Goal: Find contact information: Find contact information

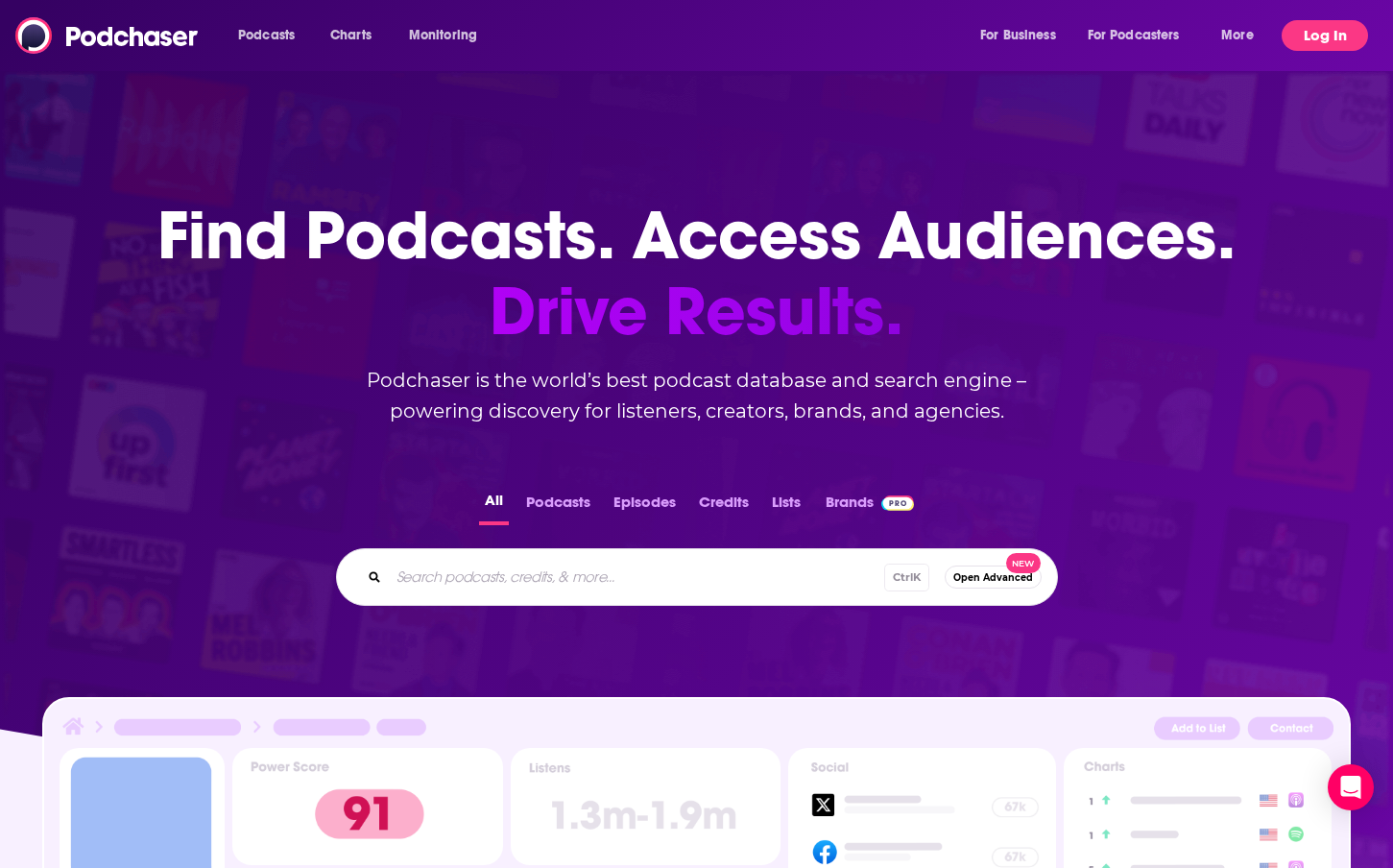
click at [1329, 38] on button "Log In" at bounding box center [1325, 36] width 86 height 31
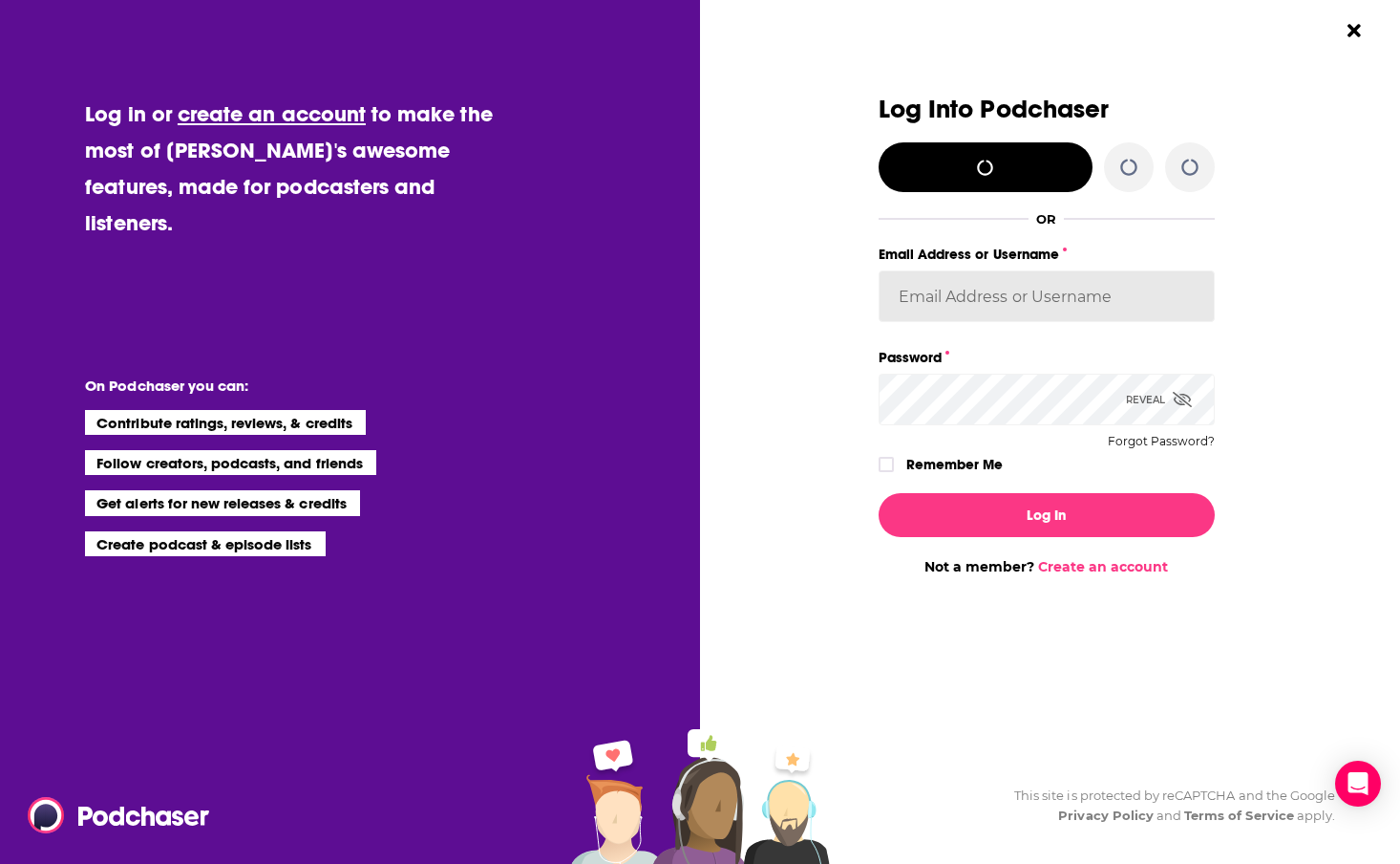
type input "nshort92"
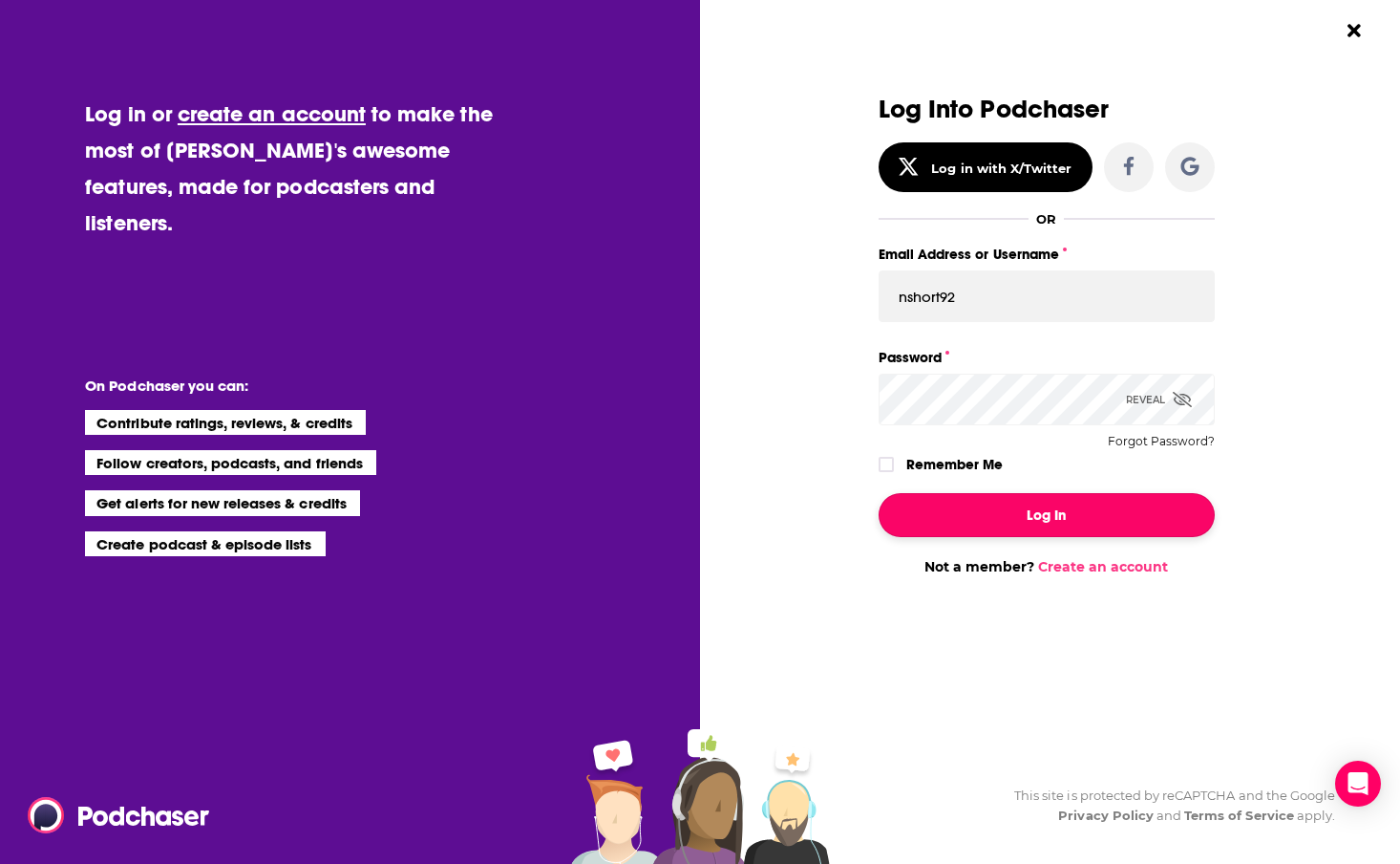
click at [1086, 521] on button "Log In" at bounding box center [1046, 514] width 336 height 43
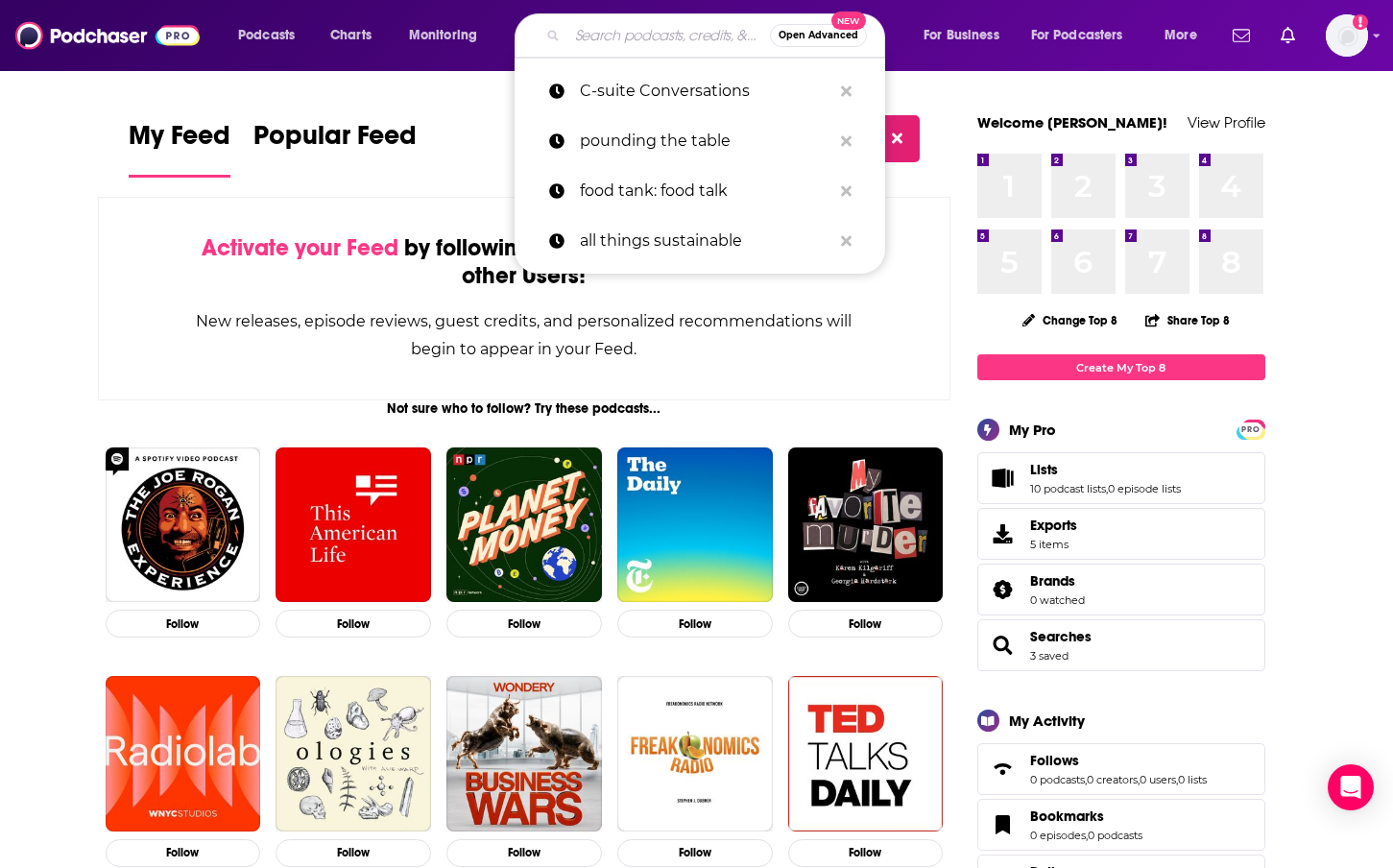
click at [621, 42] on input "Search podcasts, credits, & more..." at bounding box center [668, 36] width 203 height 31
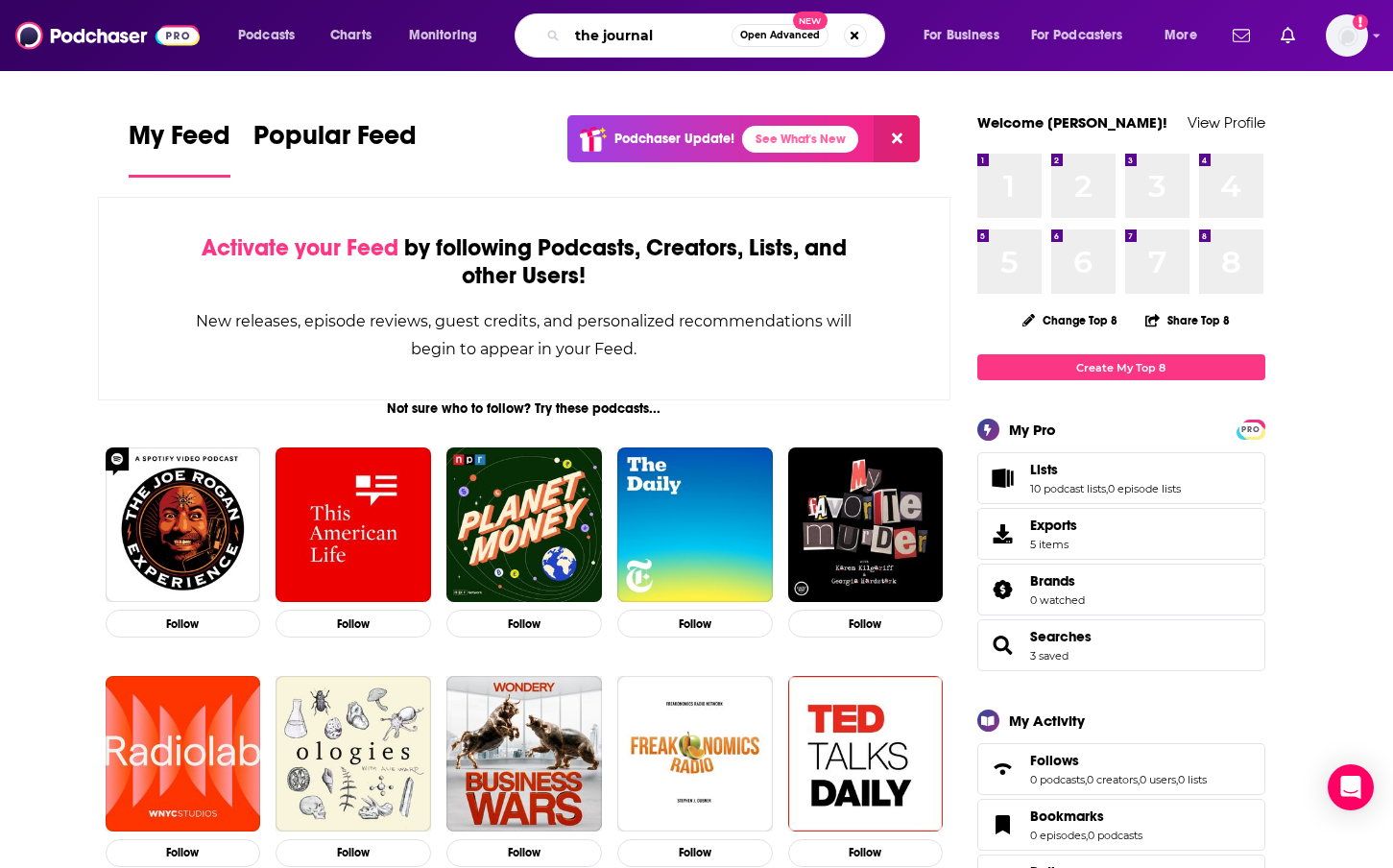
type input "the journal"
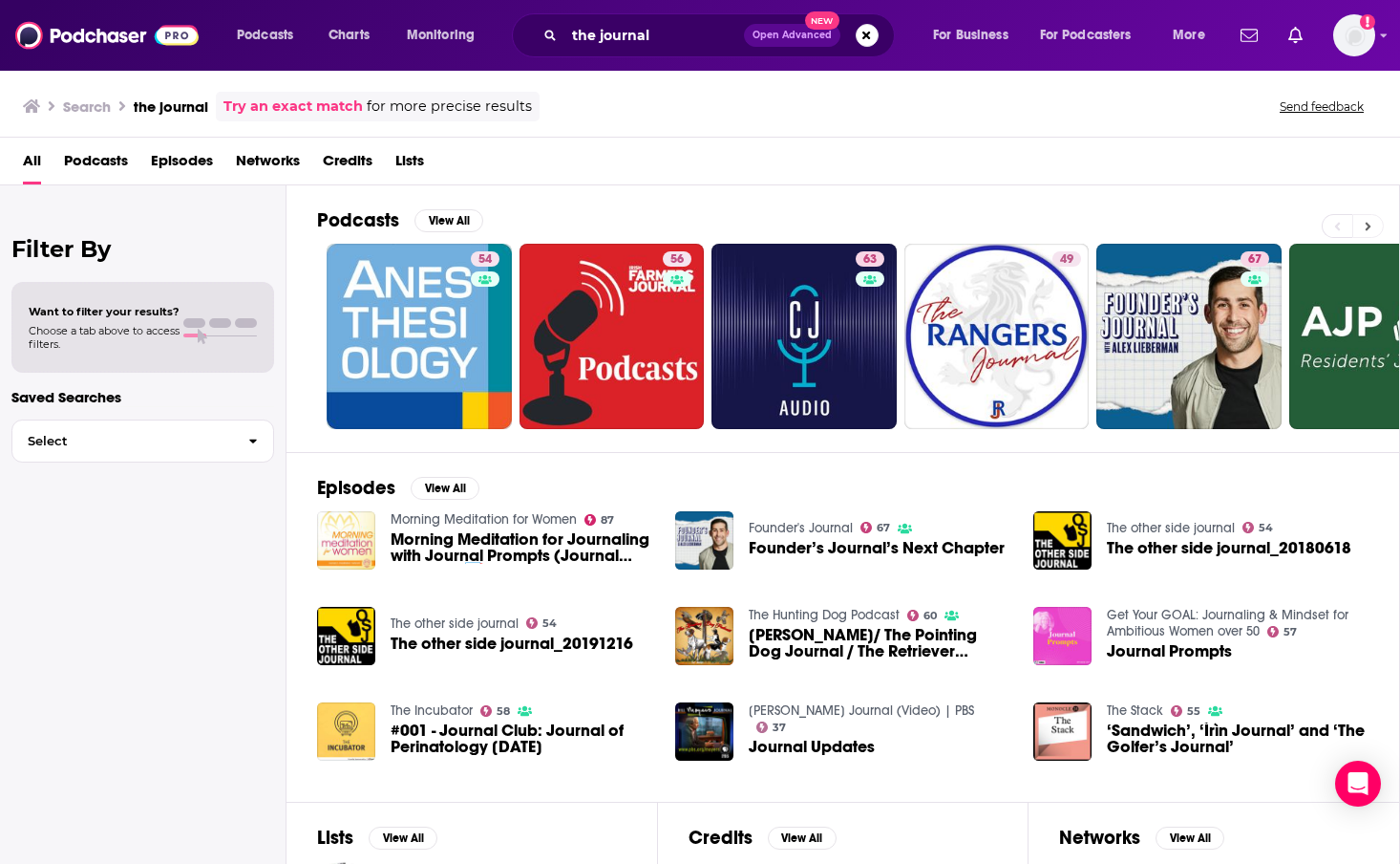
click at [1376, 225] on button at bounding box center [1368, 225] width 32 height 24
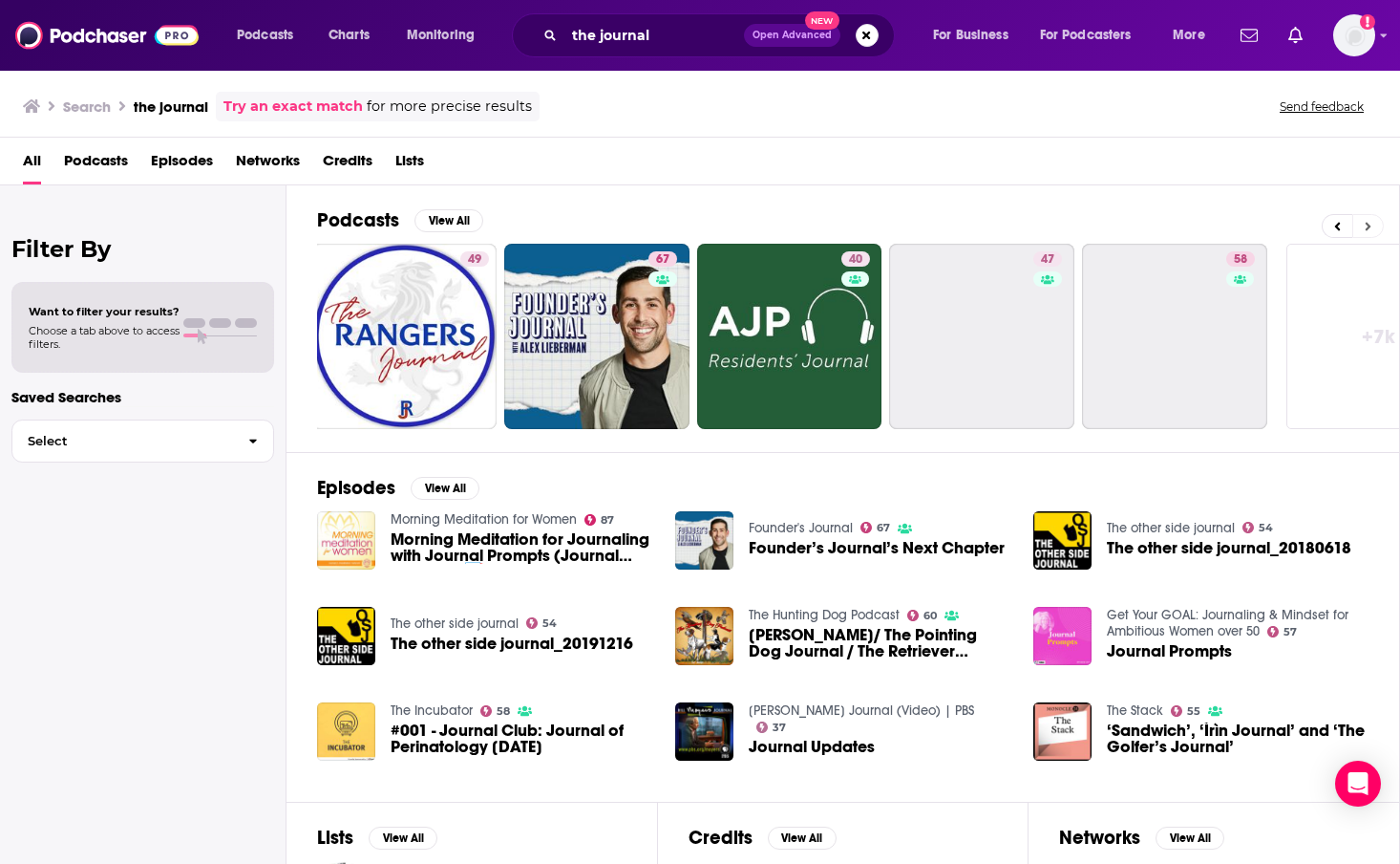
scroll to position [0, 671]
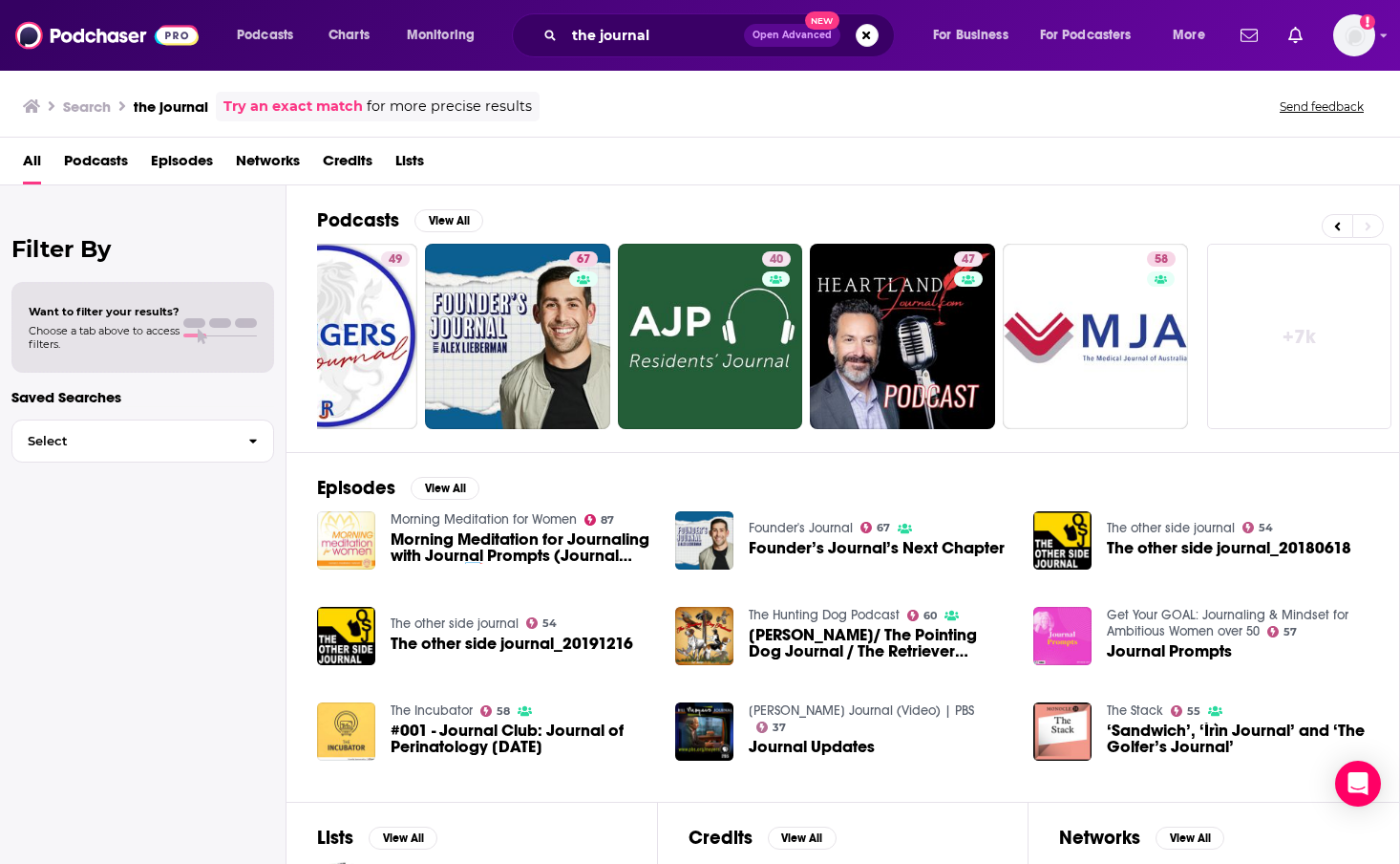
click at [1329, 263] on link "+ 7k" at bounding box center [1300, 336] width 186 height 186
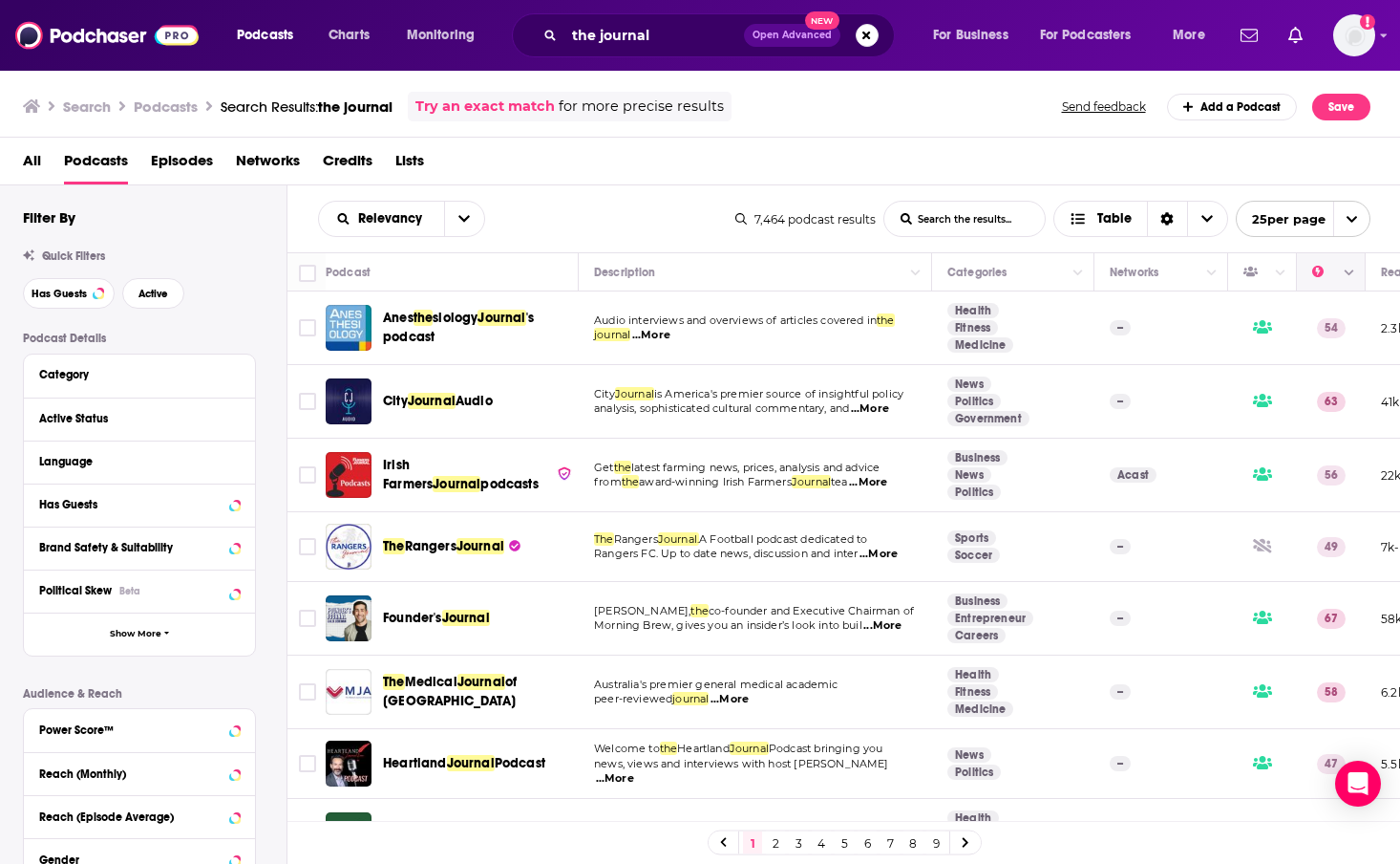
click at [1350, 268] on icon "Column Actions" at bounding box center [1350, 274] width 10 height 12
click at [1112, 141] on div at bounding box center [700, 432] width 1400 height 864
click at [1214, 212] on span "Choose View" at bounding box center [1208, 219] width 41 height 35
click at [907, 183] on div "All Podcasts Episodes Networks Credits Lists" at bounding box center [704, 164] width 1363 height 40
click at [822, 226] on div "7,464 podcast results List Search Input Search the results... Table 25 per page" at bounding box center [1052, 219] width 635 height 37
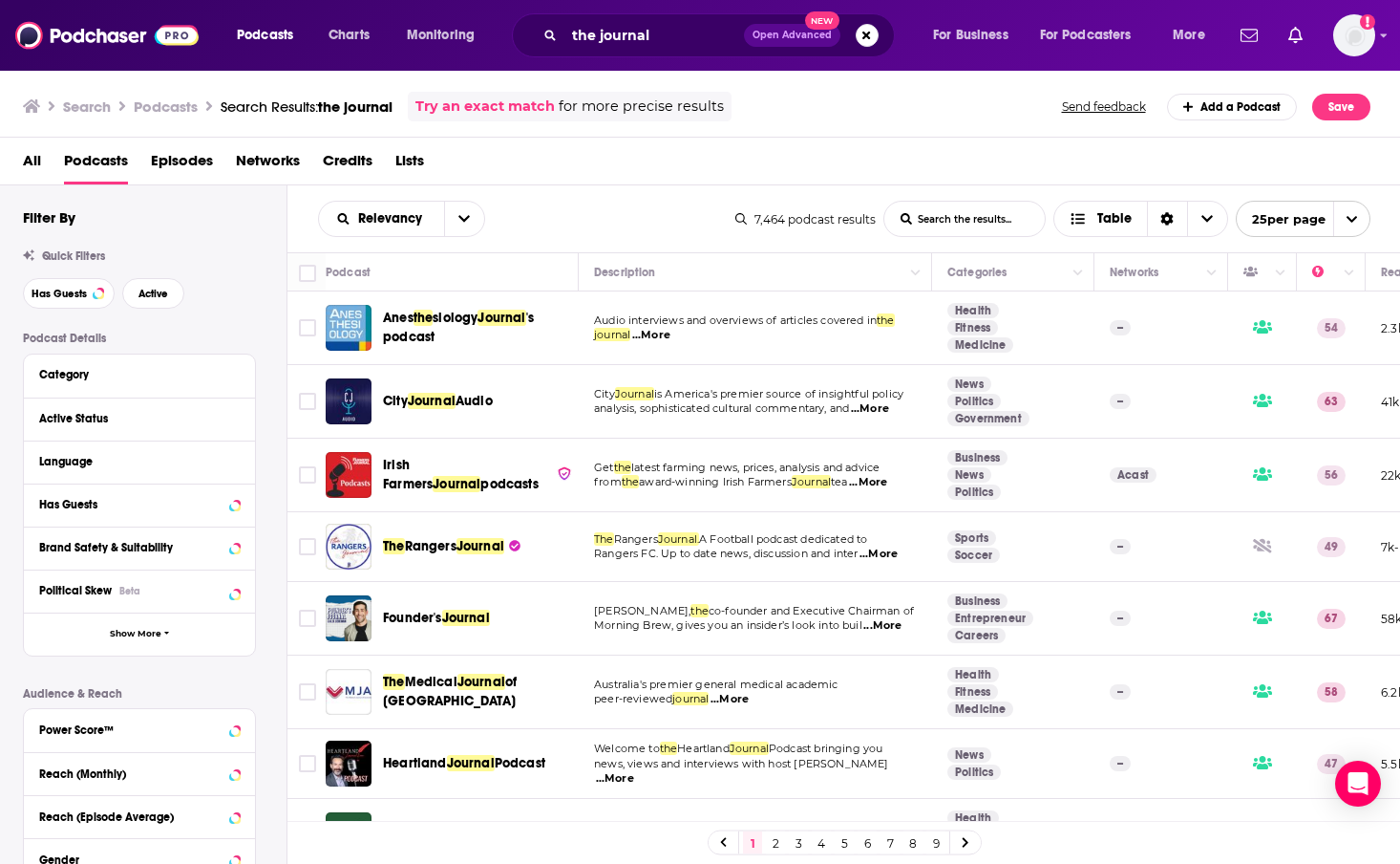
click at [997, 226] on journal-list-search-input "List Search Input" at bounding box center [964, 219] width 160 height 35
type journal-list-search-input "e"
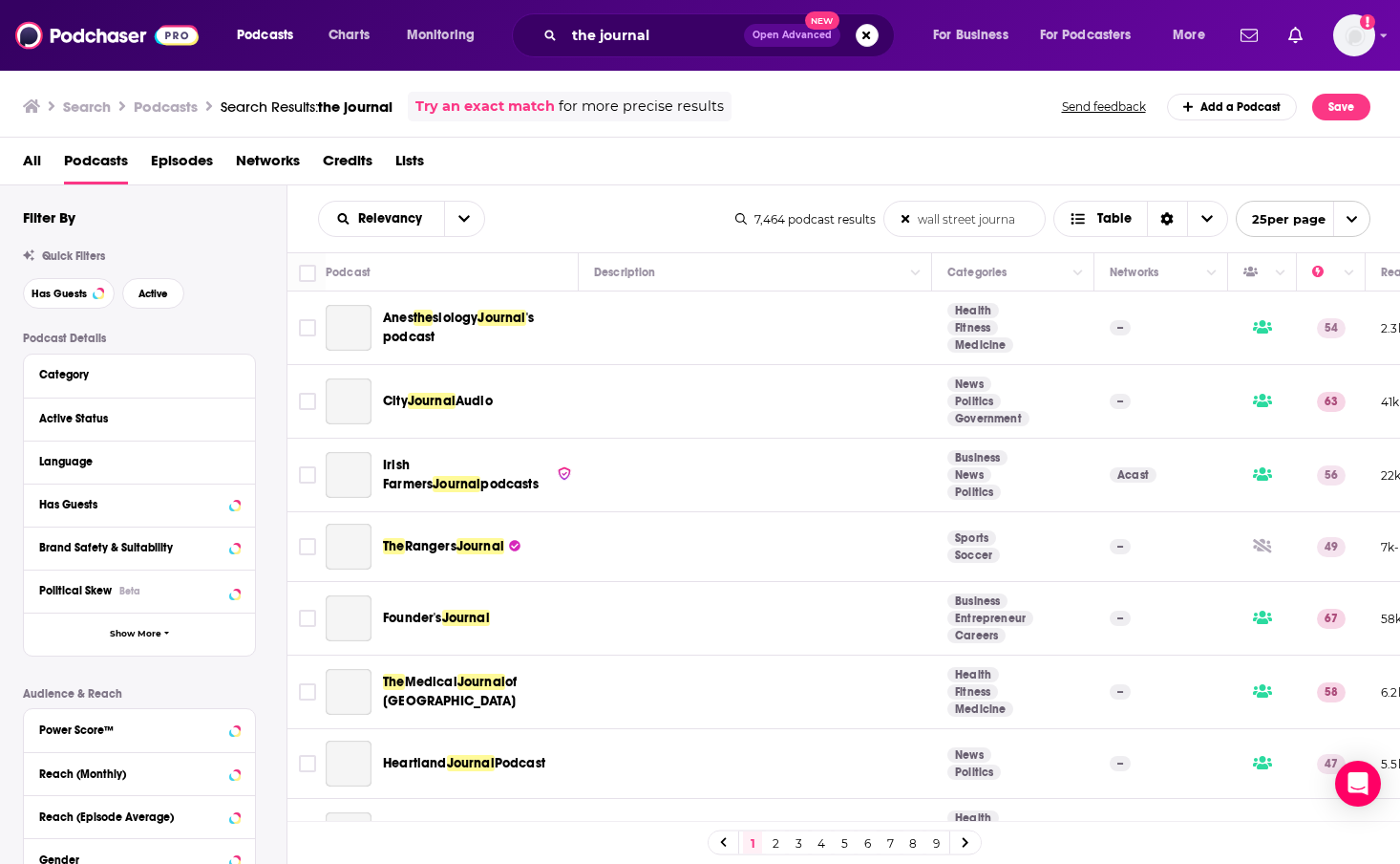
type journal-list-search-input "wall street journal"
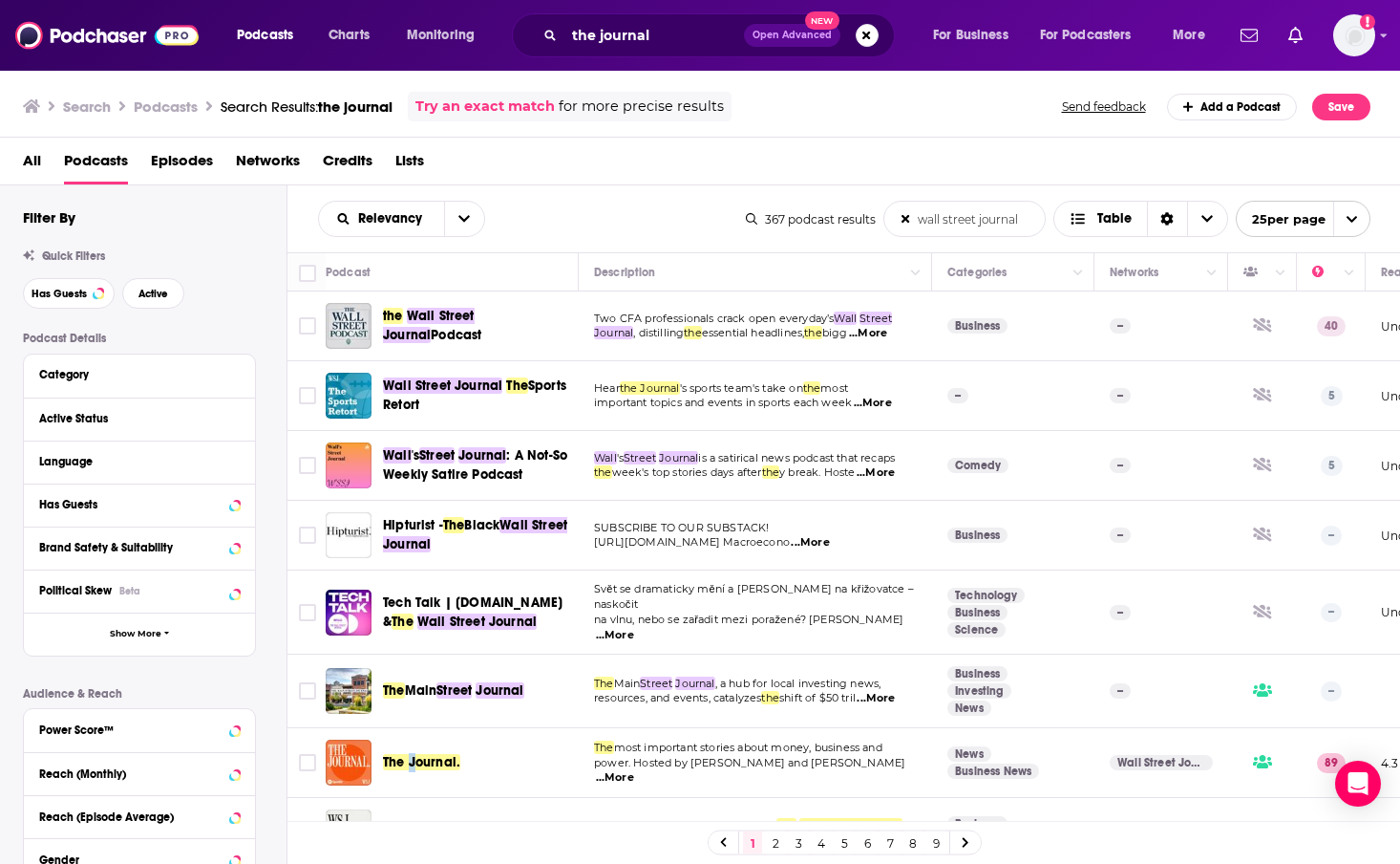
click at [411, 739] on div "The Journal." at bounding box center [482, 762] width 199 height 45
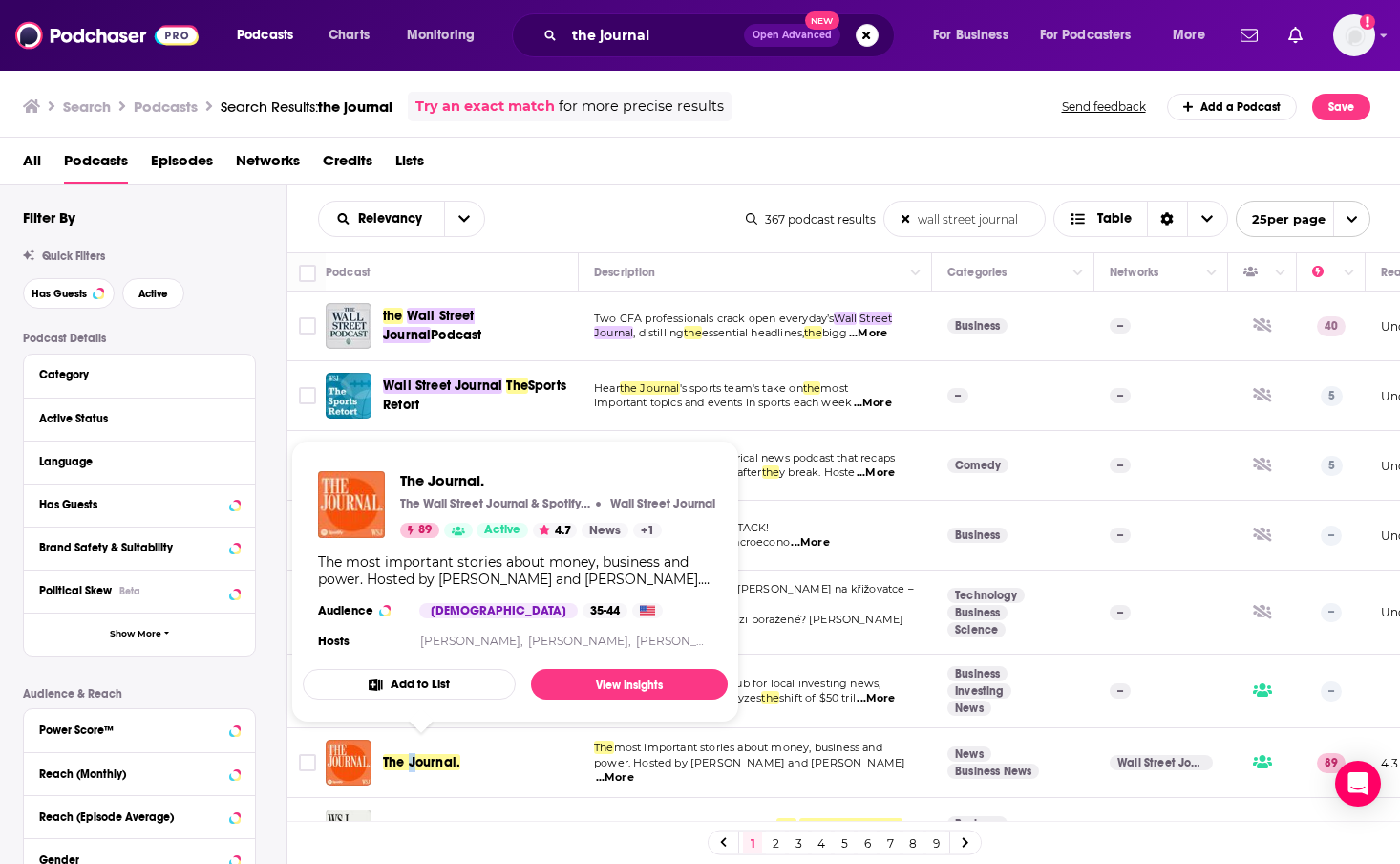
click at [403, 754] on span "The Journal." at bounding box center [421, 762] width 77 height 16
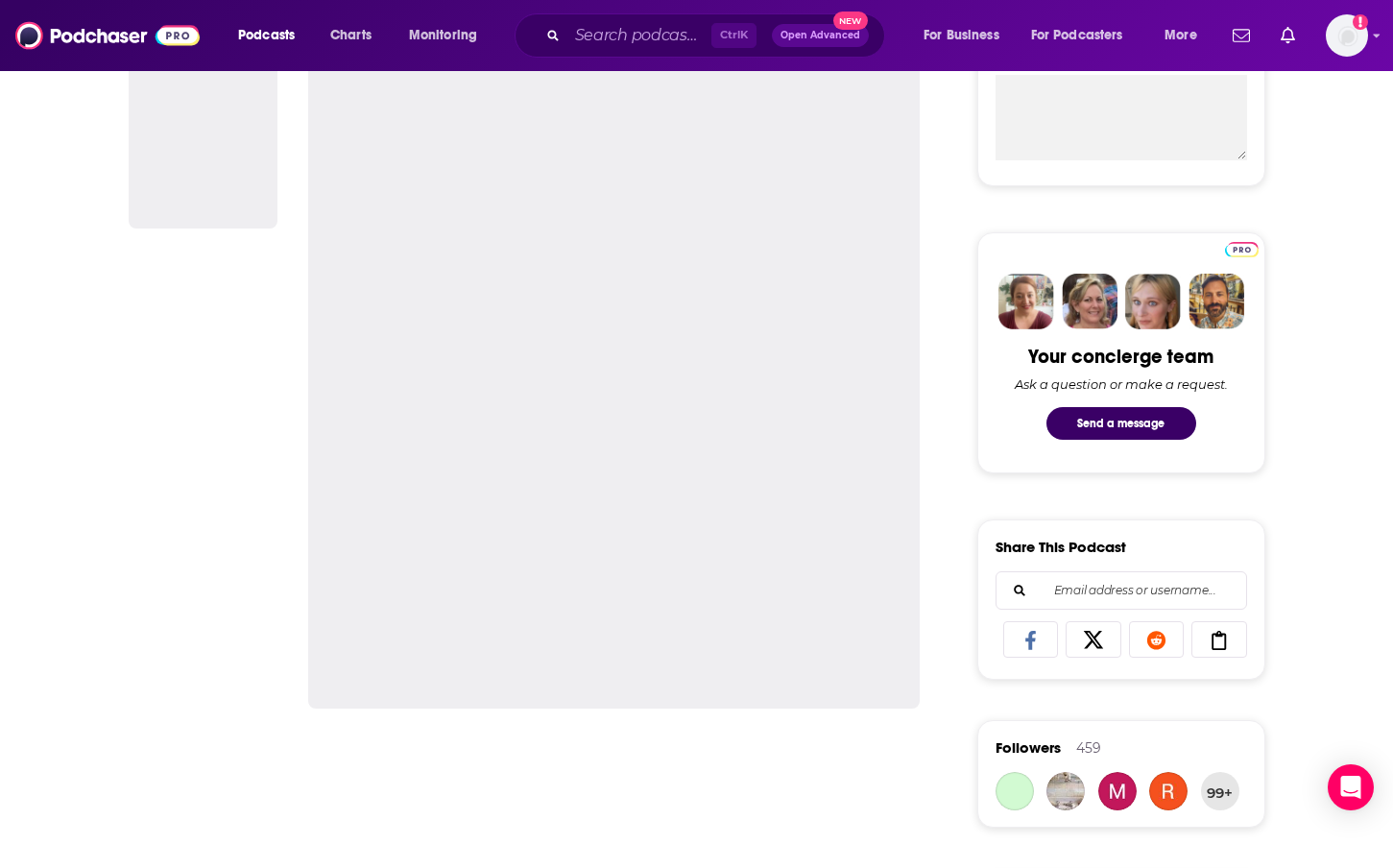
scroll to position [768, 0]
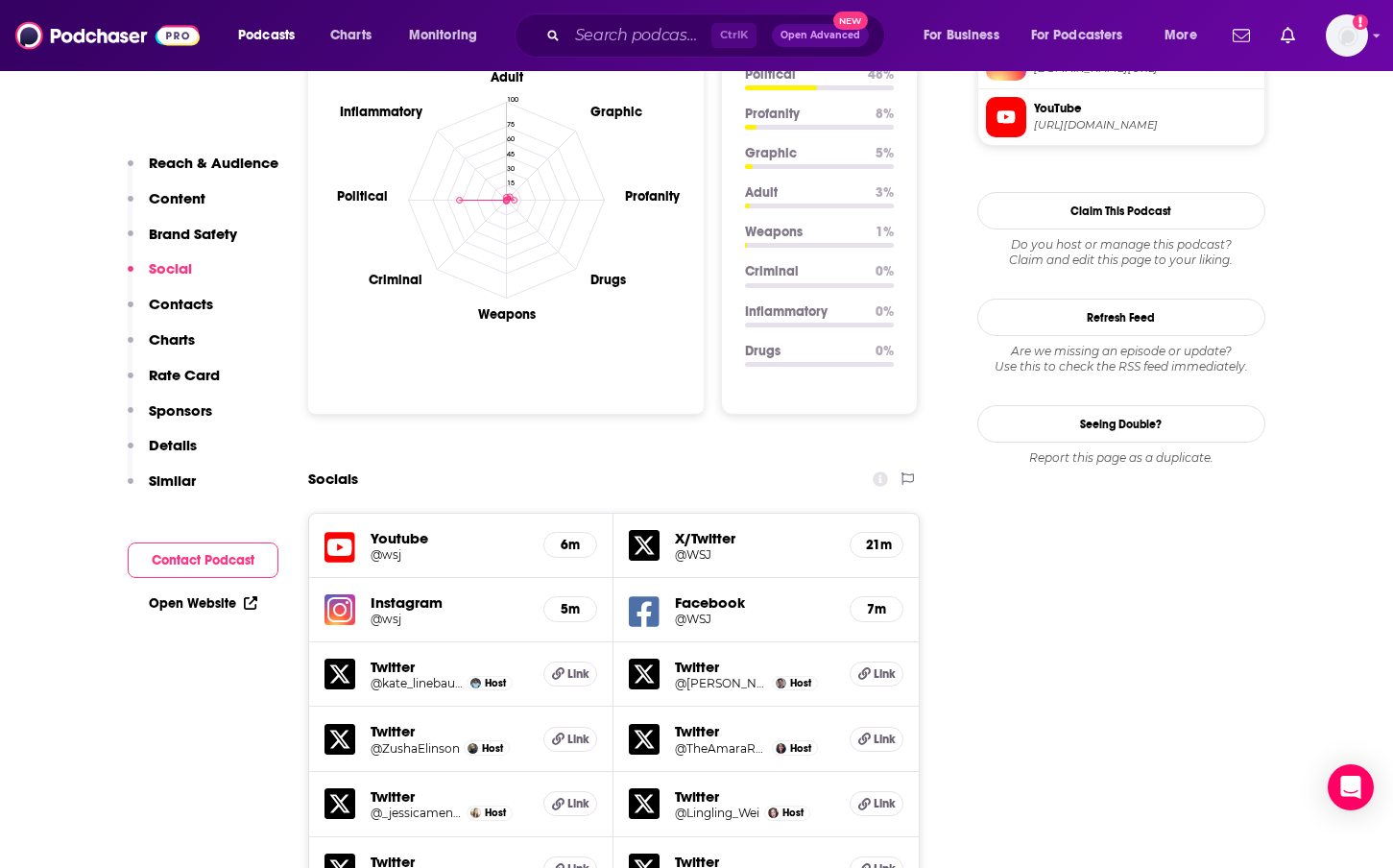
click at [180, 307] on p "Contacts" at bounding box center [181, 303] width 64 height 18
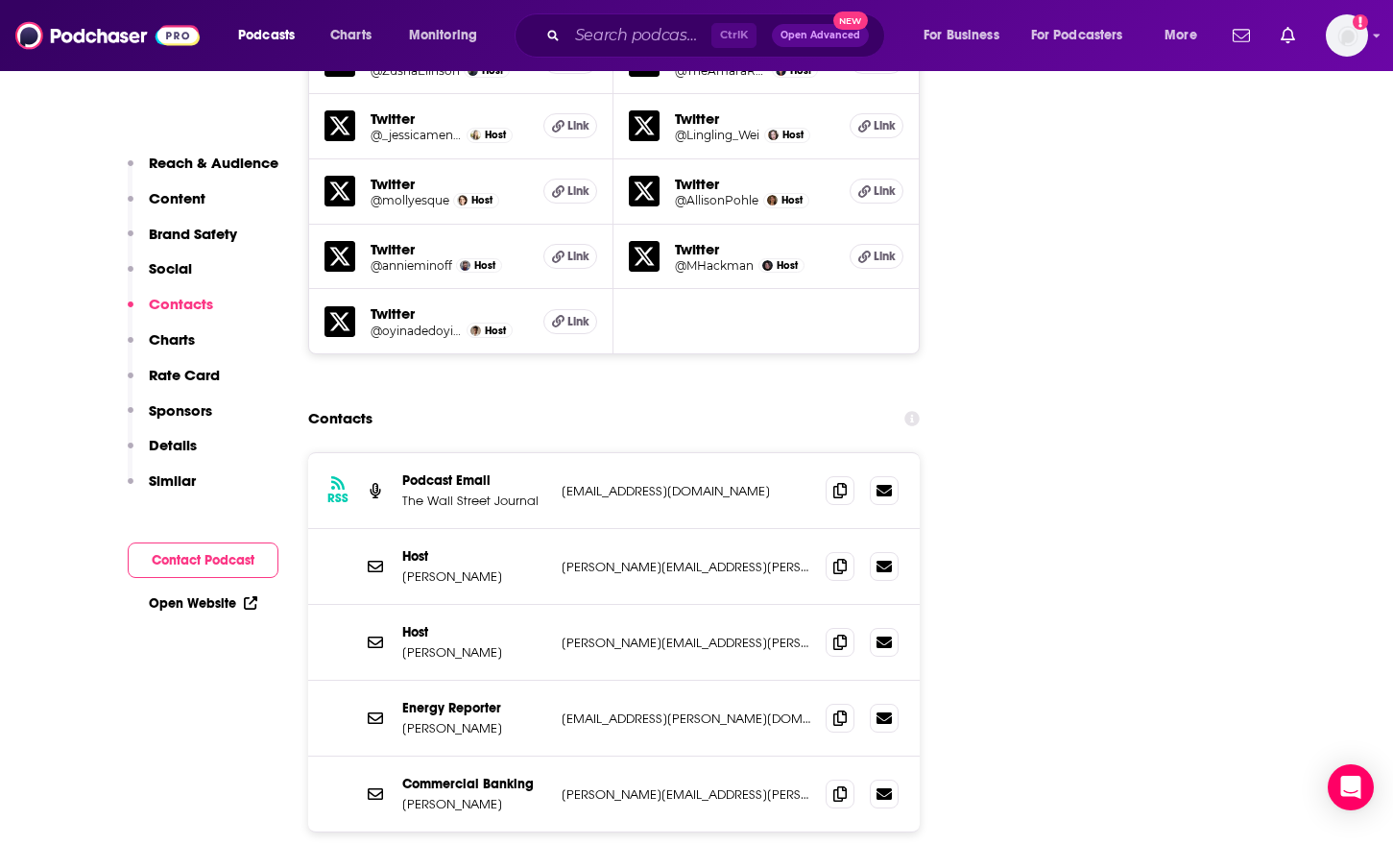
scroll to position [2515, 0]
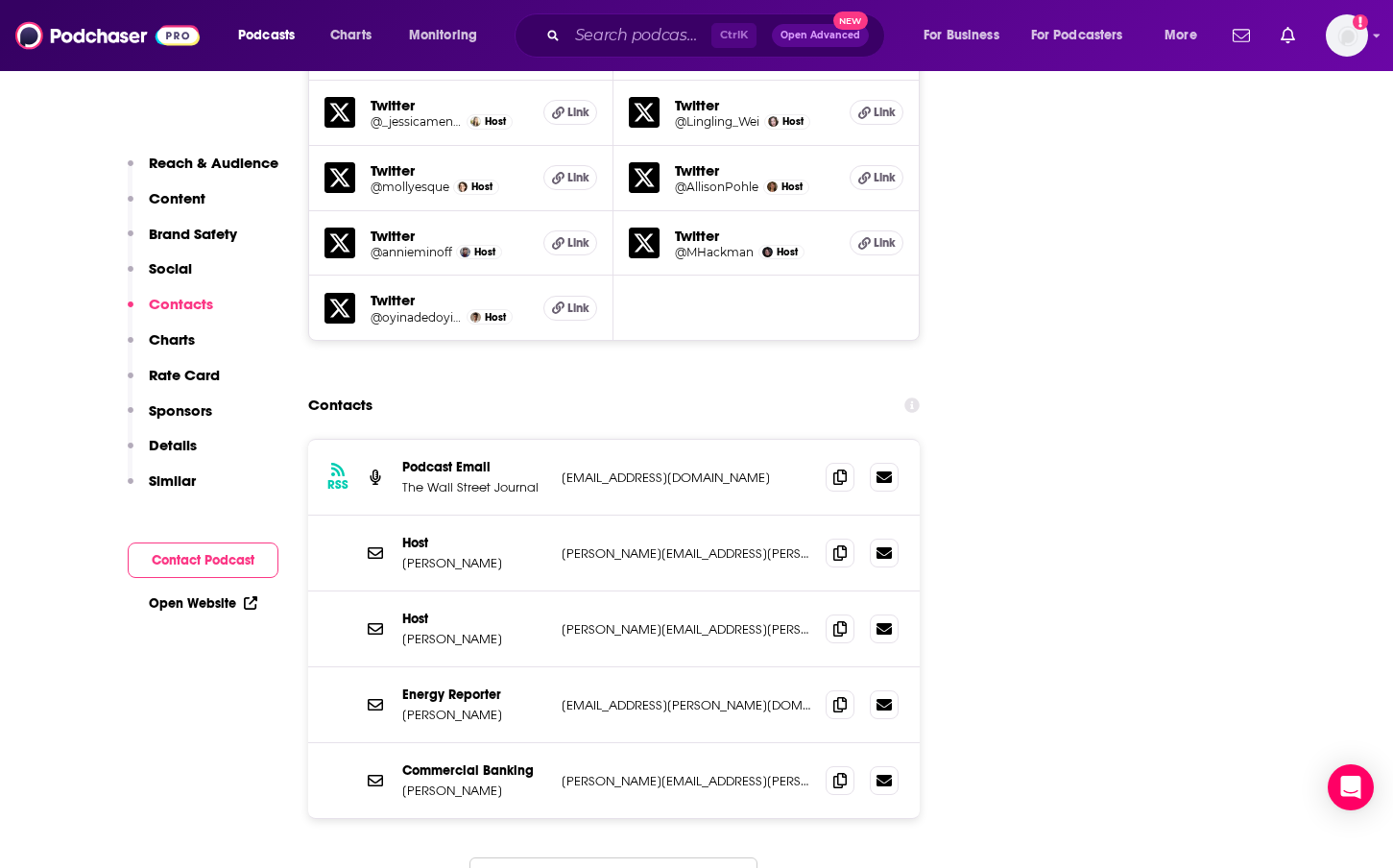
click at [672, 857] on button "Load More..." at bounding box center [613, 883] width 289 height 51
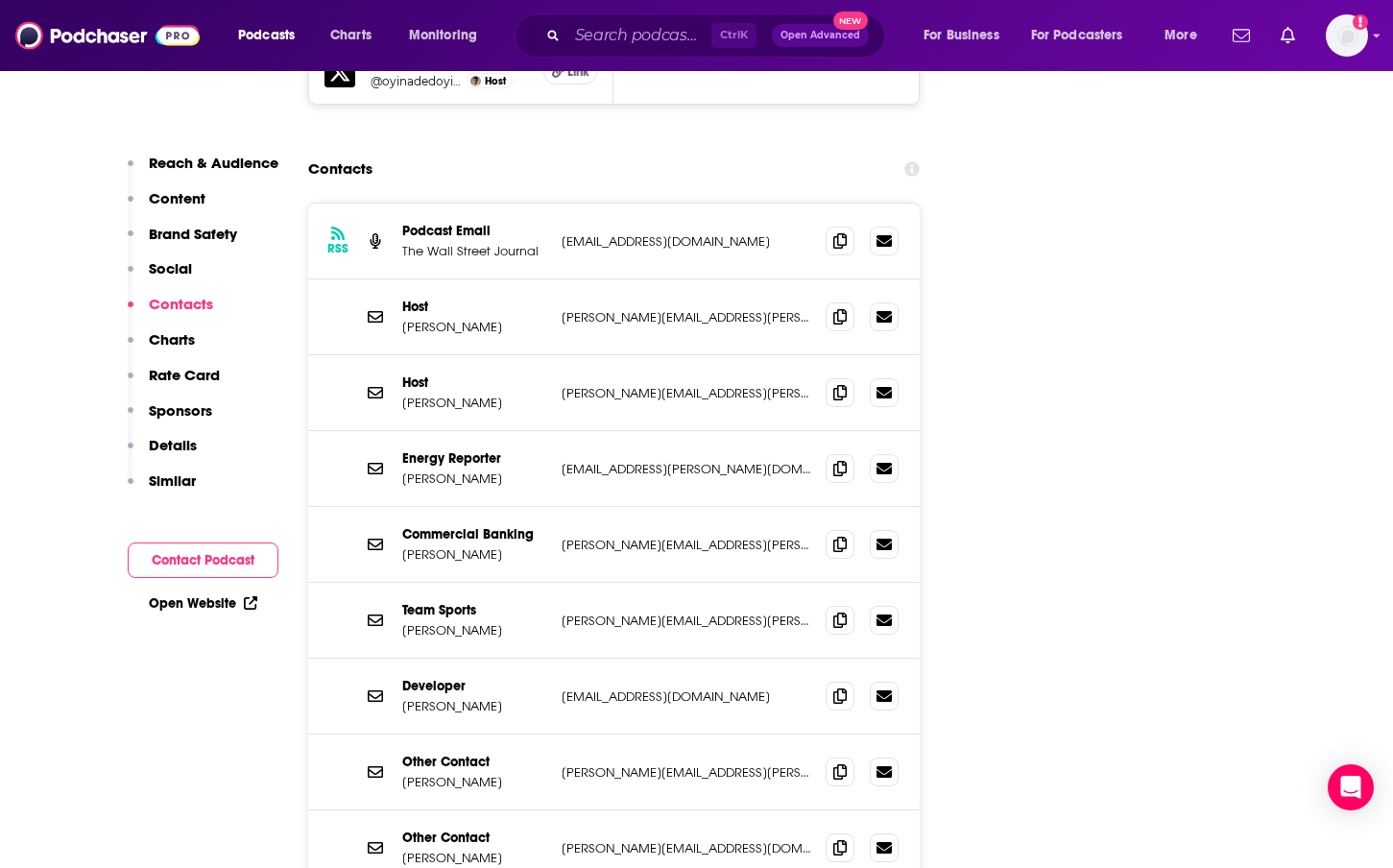
scroll to position [2898, 0]
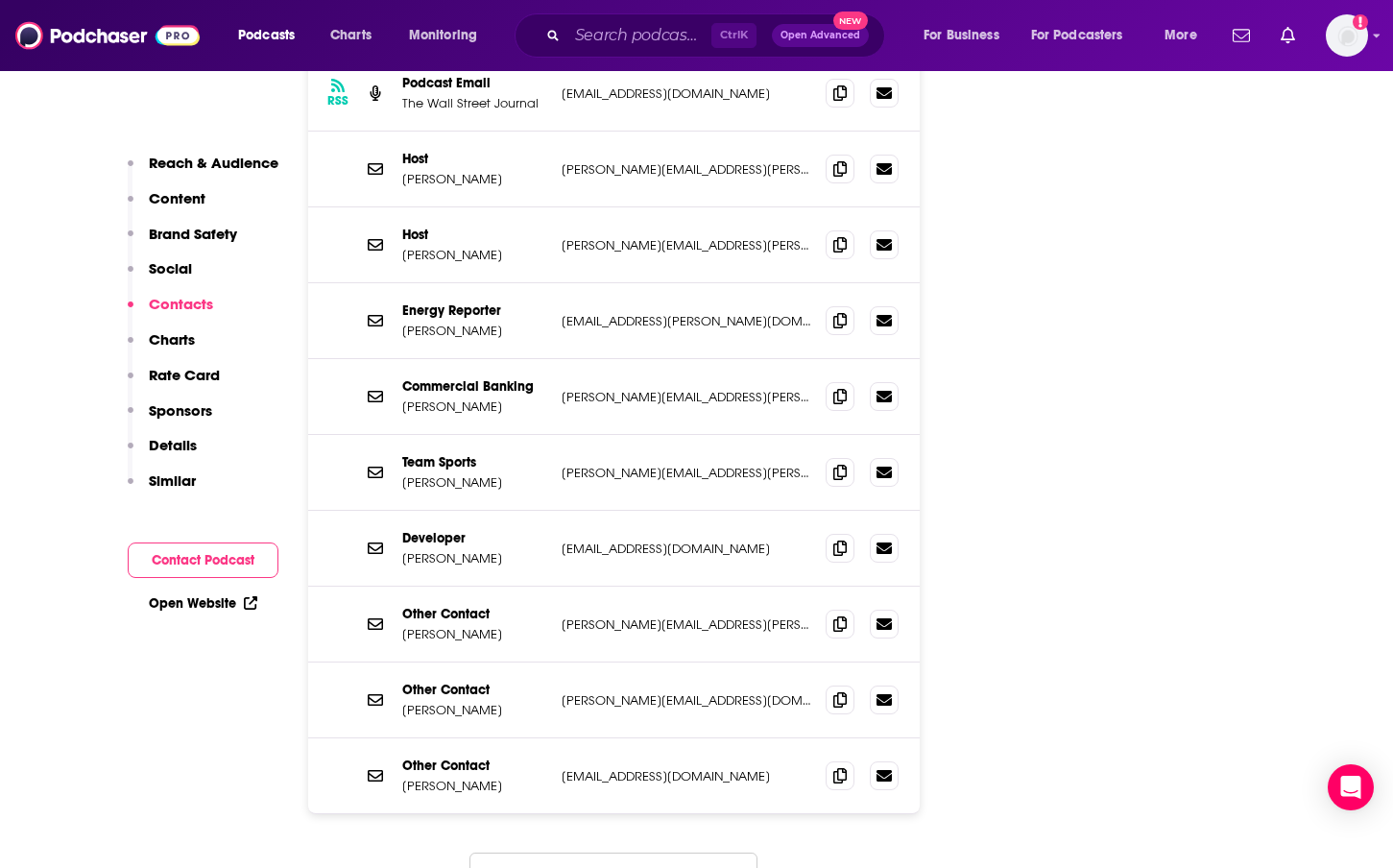
click at [664, 852] on button "Load More..." at bounding box center [613, 878] width 289 height 51
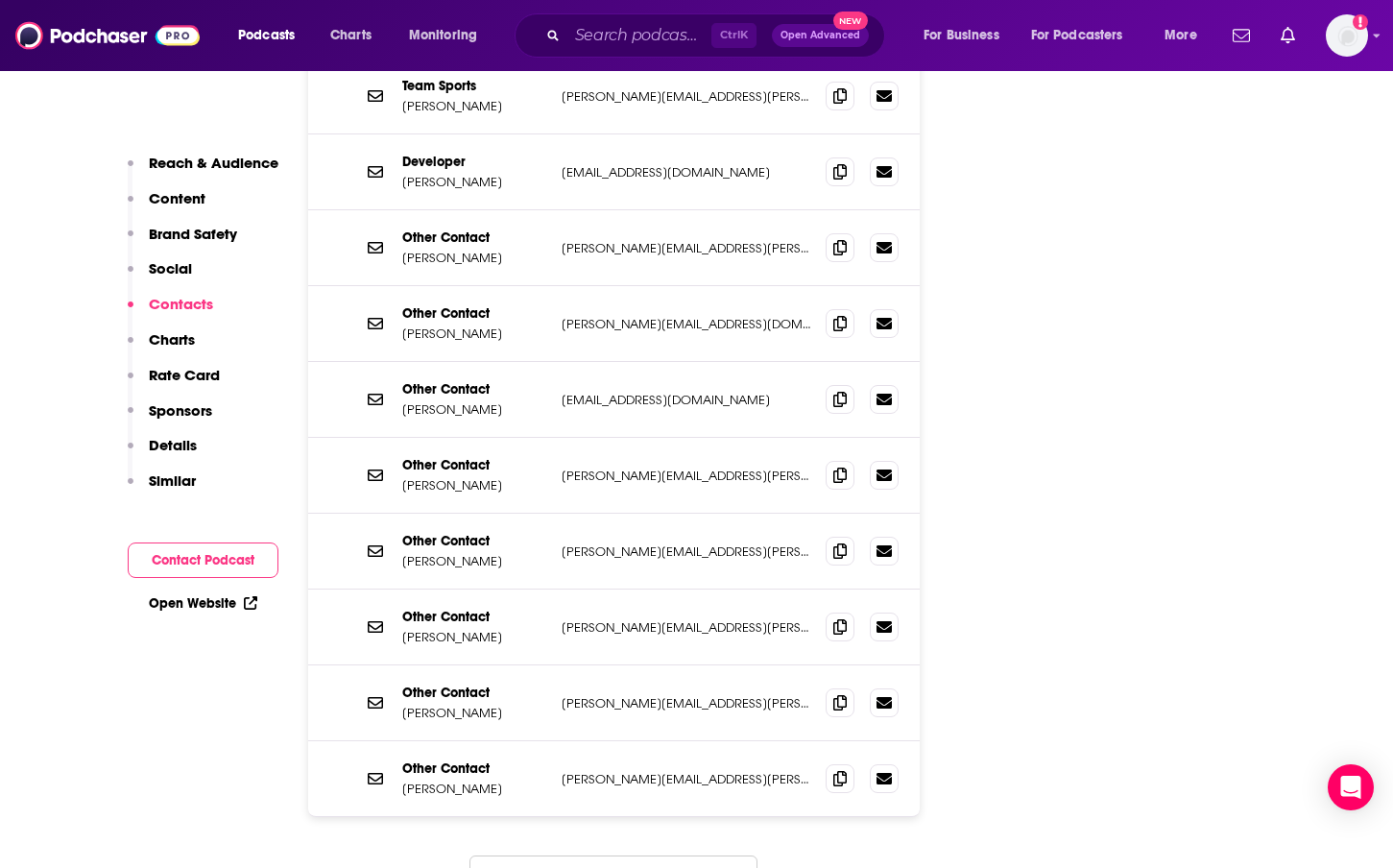
scroll to position [3283, 0]
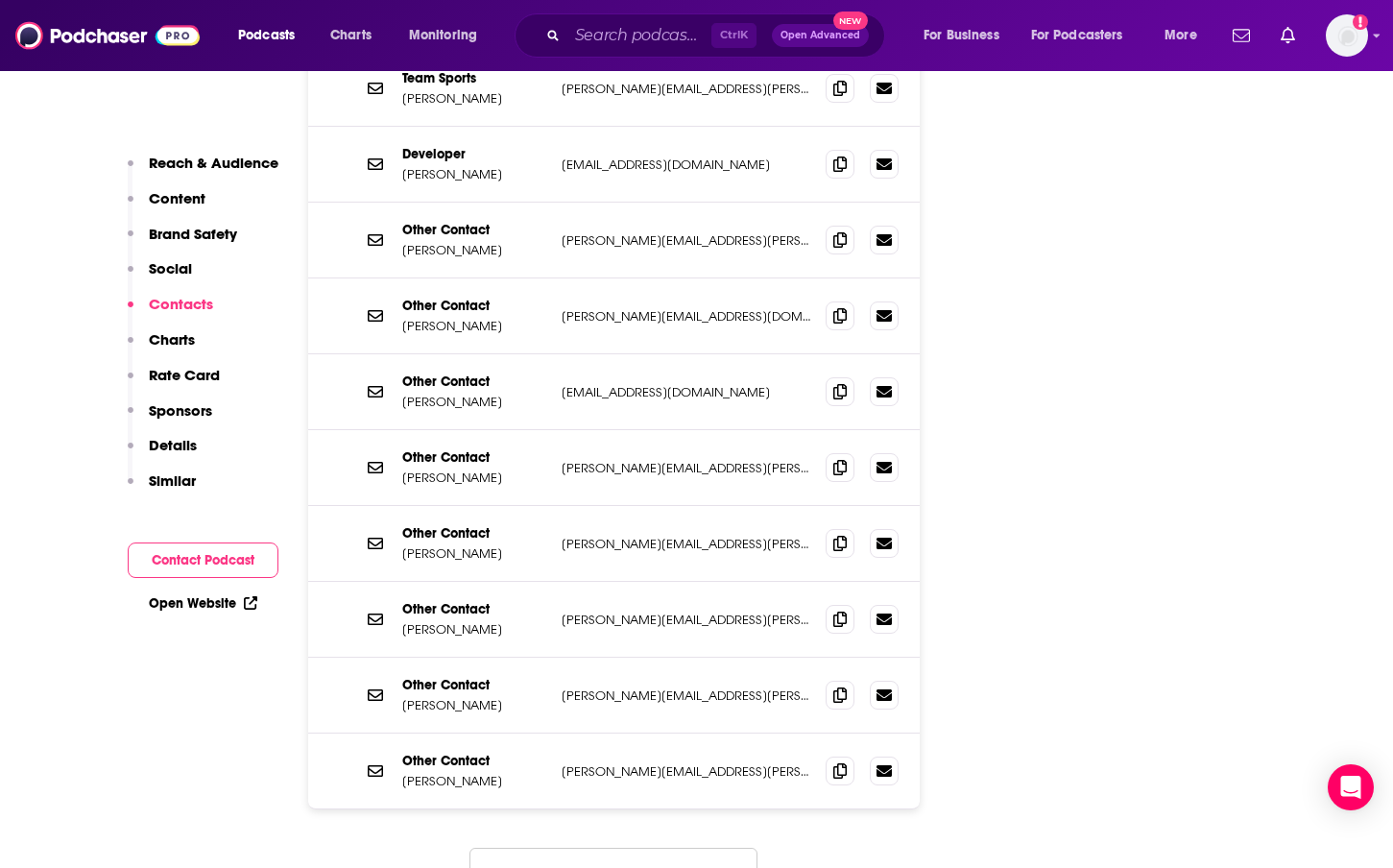
click at [683, 848] on button "Load More..." at bounding box center [613, 873] width 289 height 51
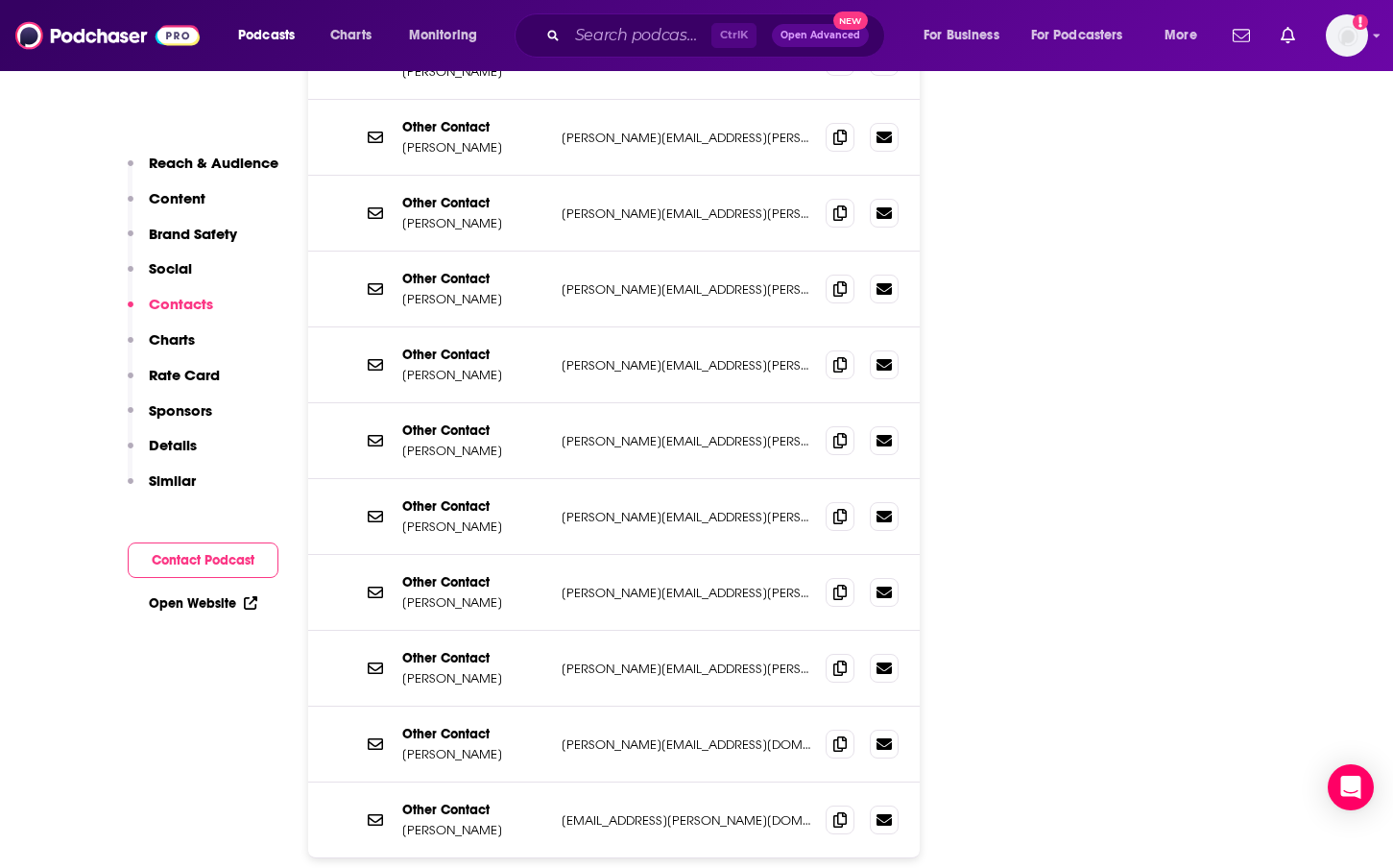
scroll to position [3666, 0]
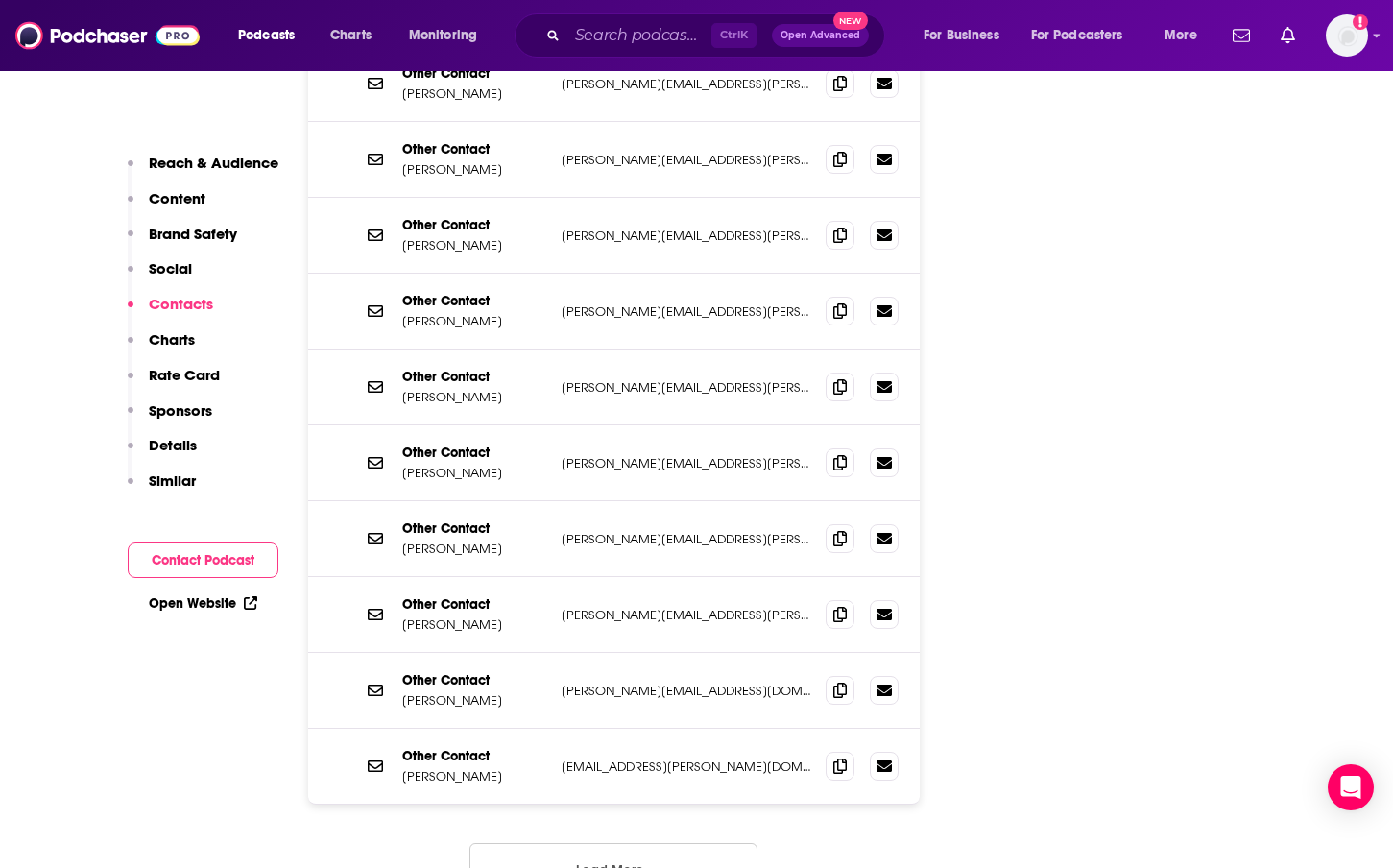
click at [585, 843] on button "Load More..." at bounding box center [613, 868] width 289 height 51
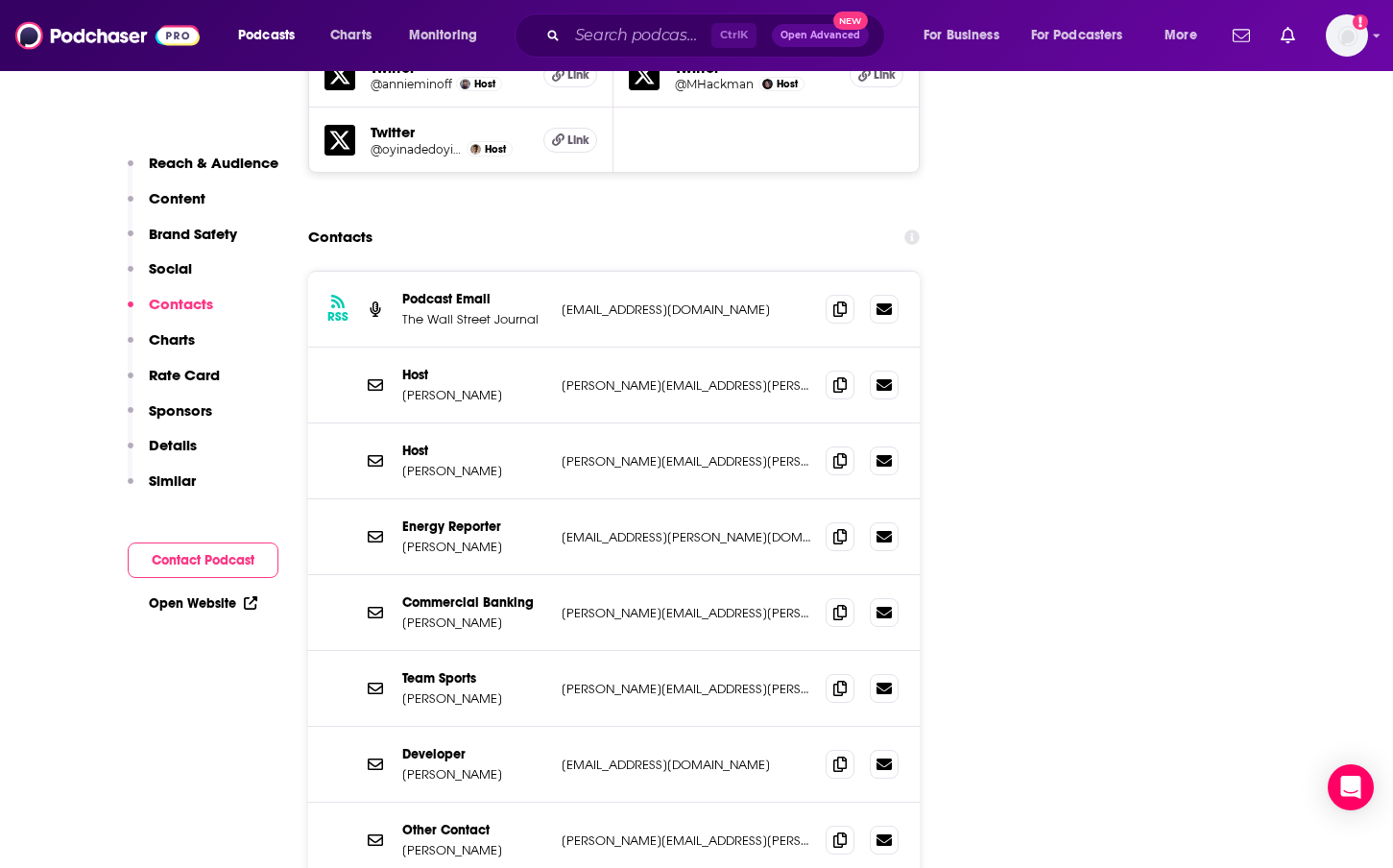
scroll to position [2707, 0]
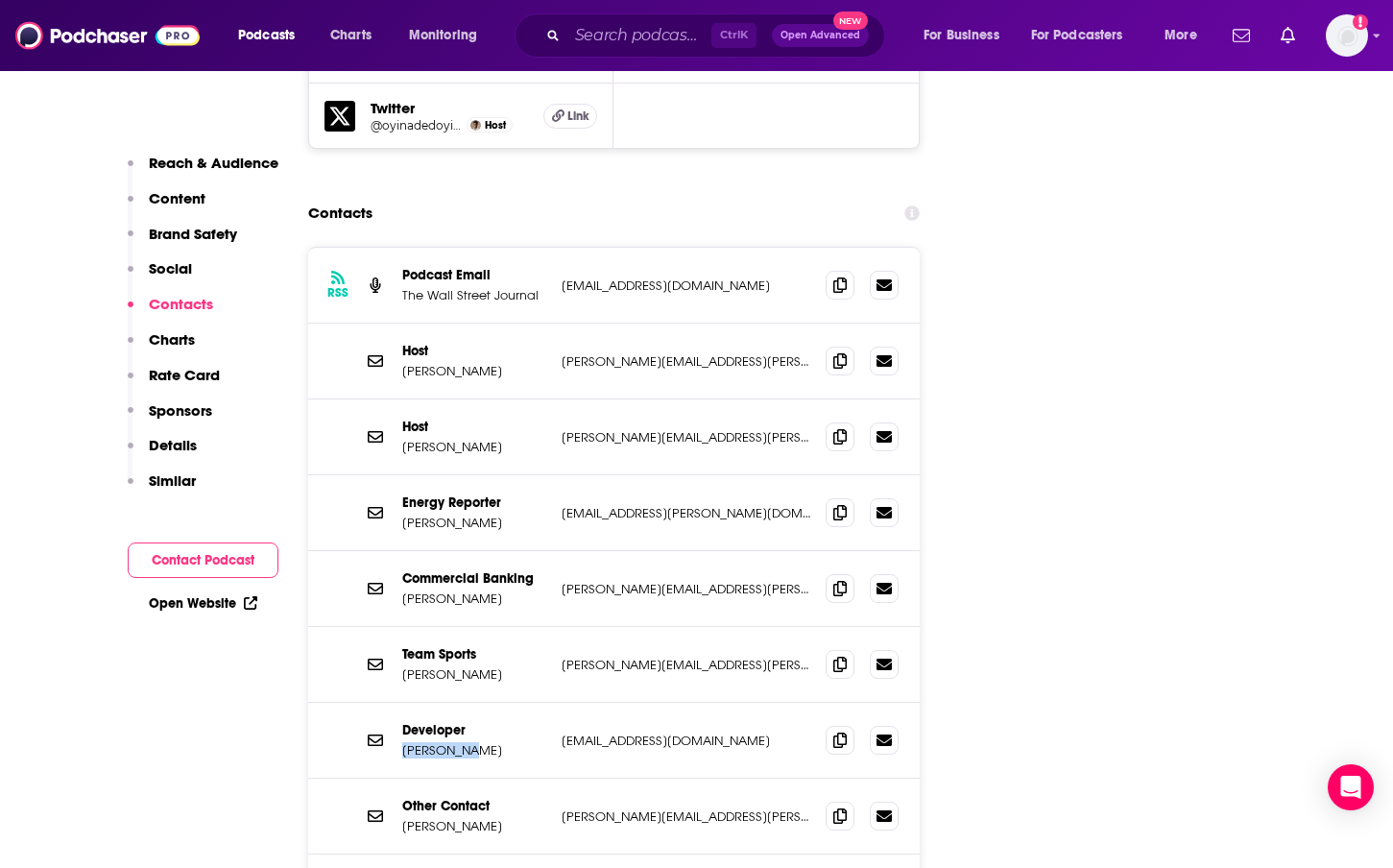
drag, startPoint x: 469, startPoint y: 632, endPoint x: 395, endPoint y: 631, distance: 74.0
click at [395, 703] on div "Developer [PERSON_NAME] [EMAIL_ADDRESS][DOMAIN_NAME] [DOMAIN_NAME][EMAIL_ADDRES…" at bounding box center [614, 741] width 613 height 76
copy p "[PERSON_NAME]"
